Goal: Navigation & Orientation: Find specific page/section

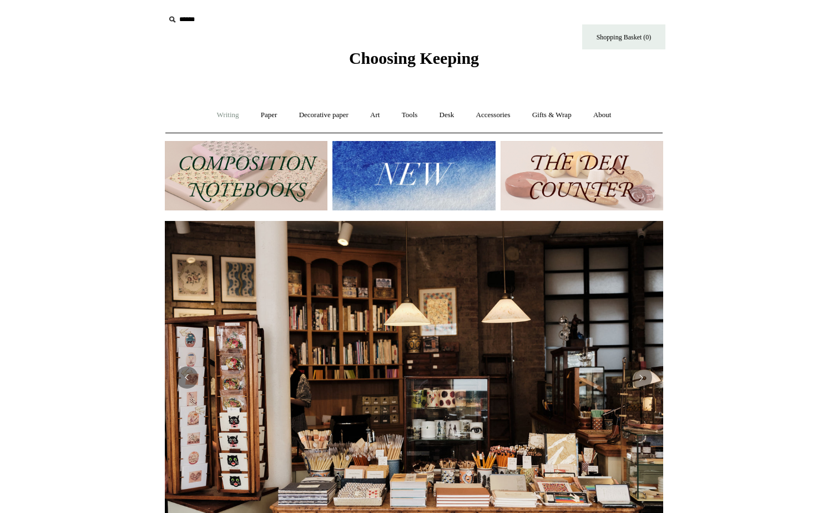
click at [224, 118] on link "Writing +" at bounding box center [228, 114] width 42 height 29
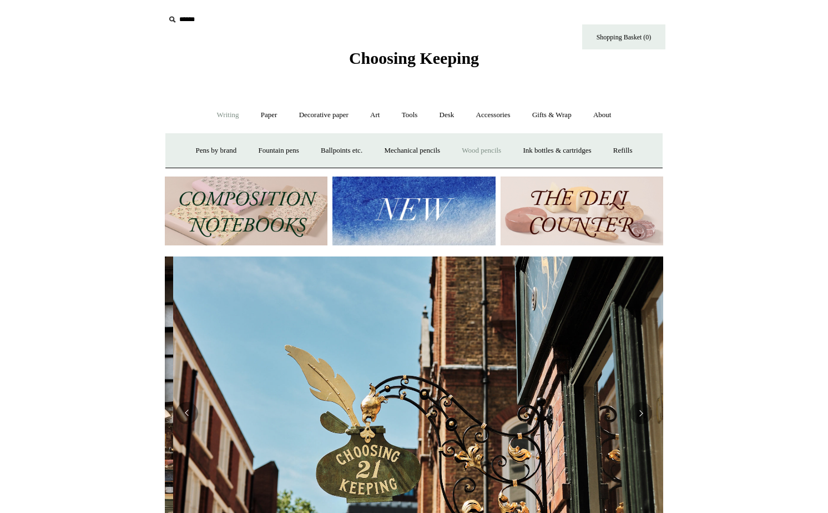
scroll to position [0, 498]
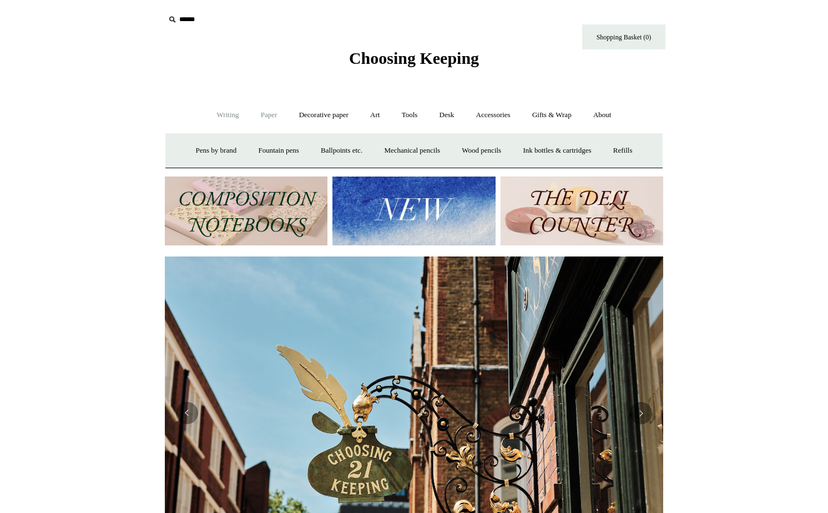
click at [272, 112] on link "Paper +" at bounding box center [269, 114] width 37 height 29
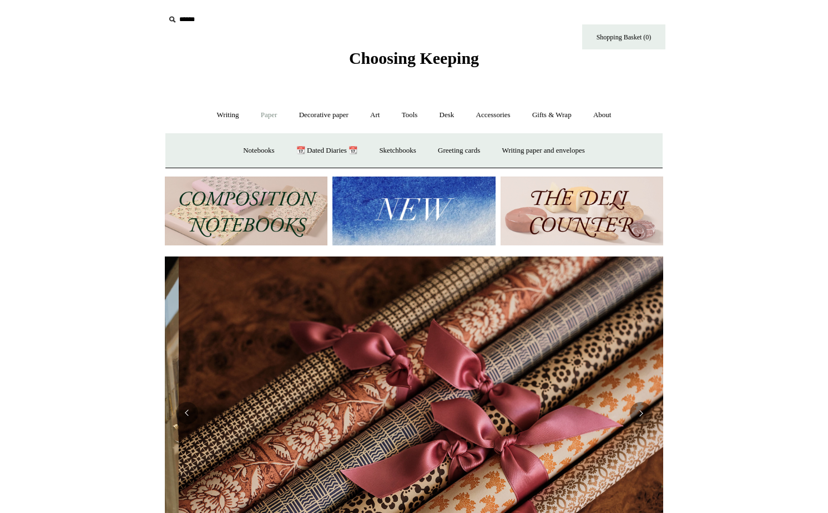
scroll to position [0, 997]
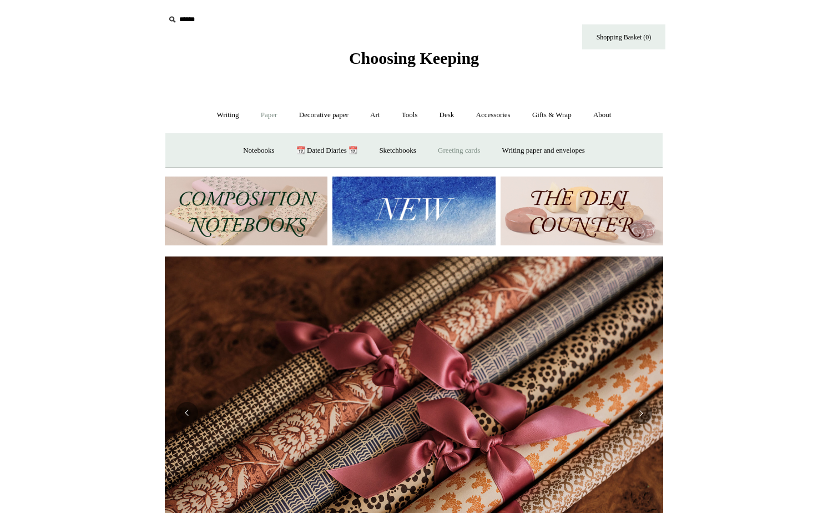
click at [479, 150] on link "Greeting cards +" at bounding box center [459, 150] width 62 height 29
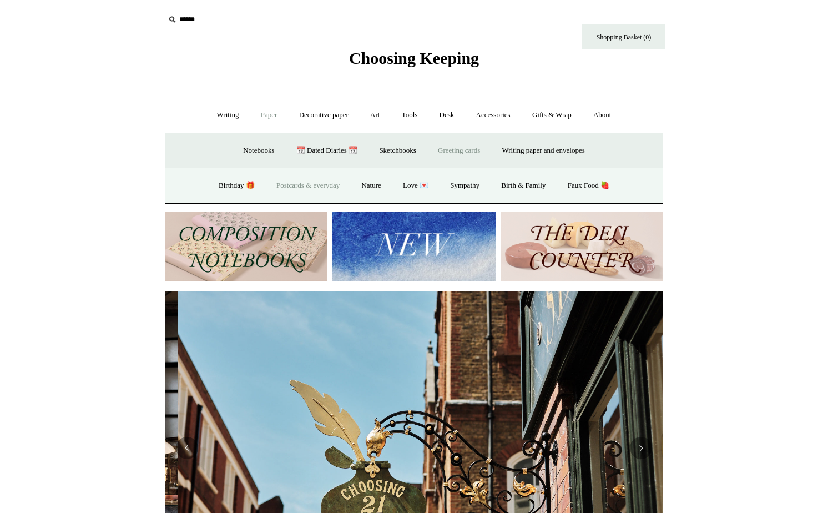
scroll to position [0, 498]
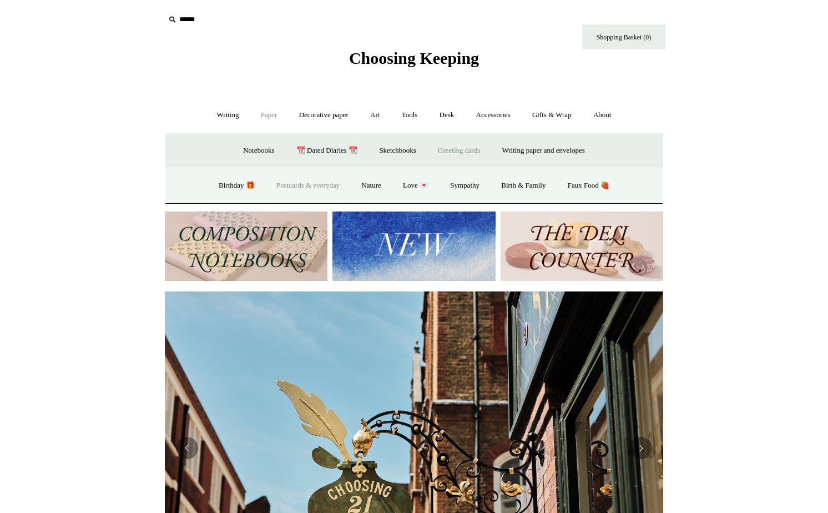
click at [325, 185] on link "Postcards & everyday" at bounding box center [307, 185] width 83 height 29
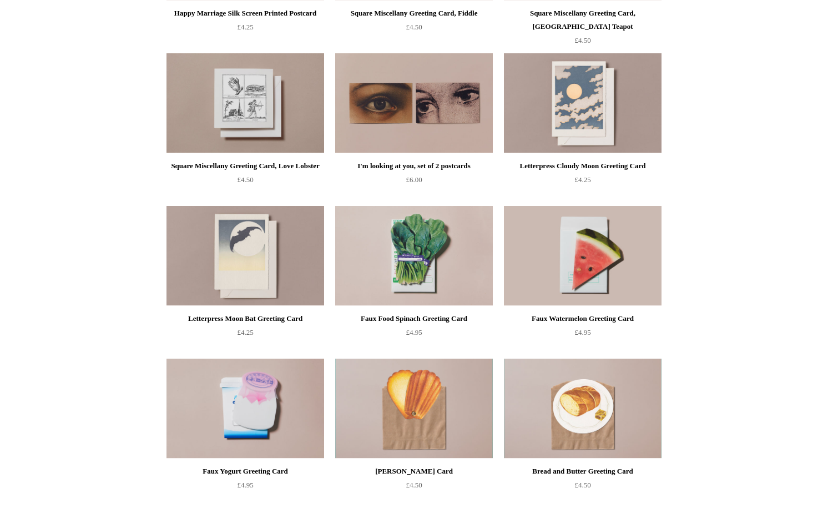
scroll to position [879, 0]
